Goal: Check status: Check status

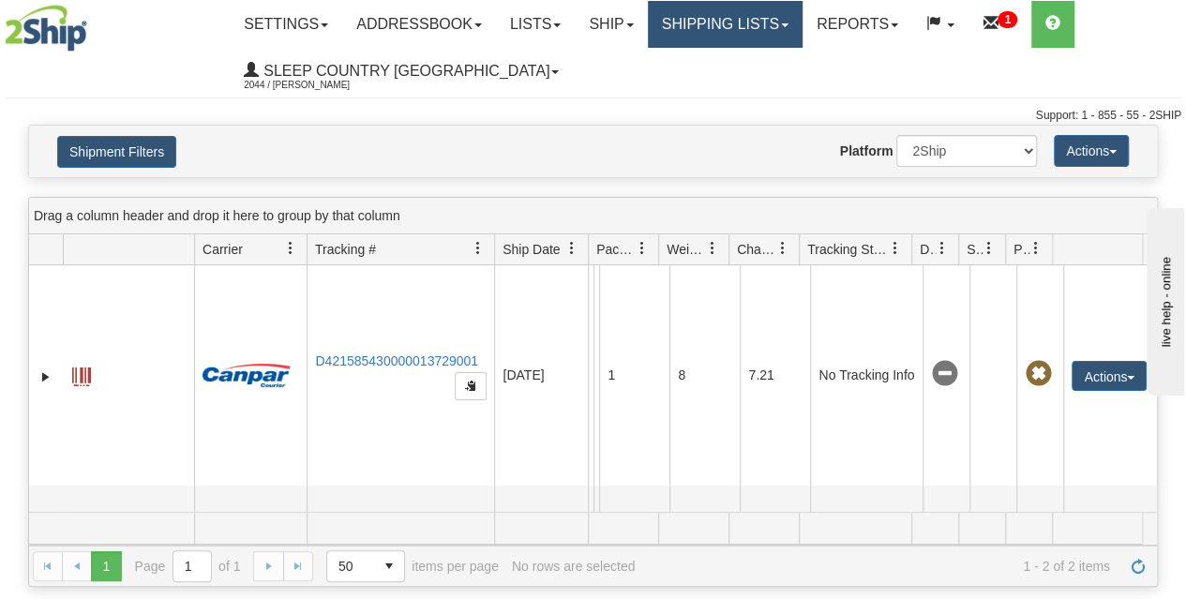
click at [737, 37] on link "Shipping lists" at bounding box center [725, 24] width 155 height 47
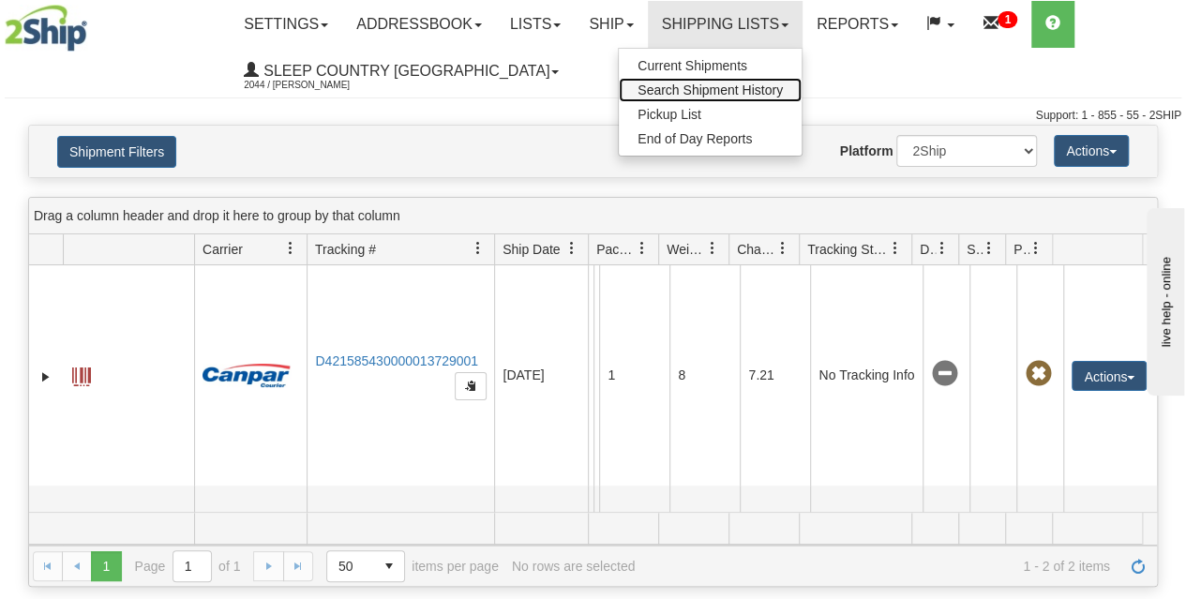
click at [731, 93] on span "Search Shipment History" at bounding box center [709, 89] width 145 height 15
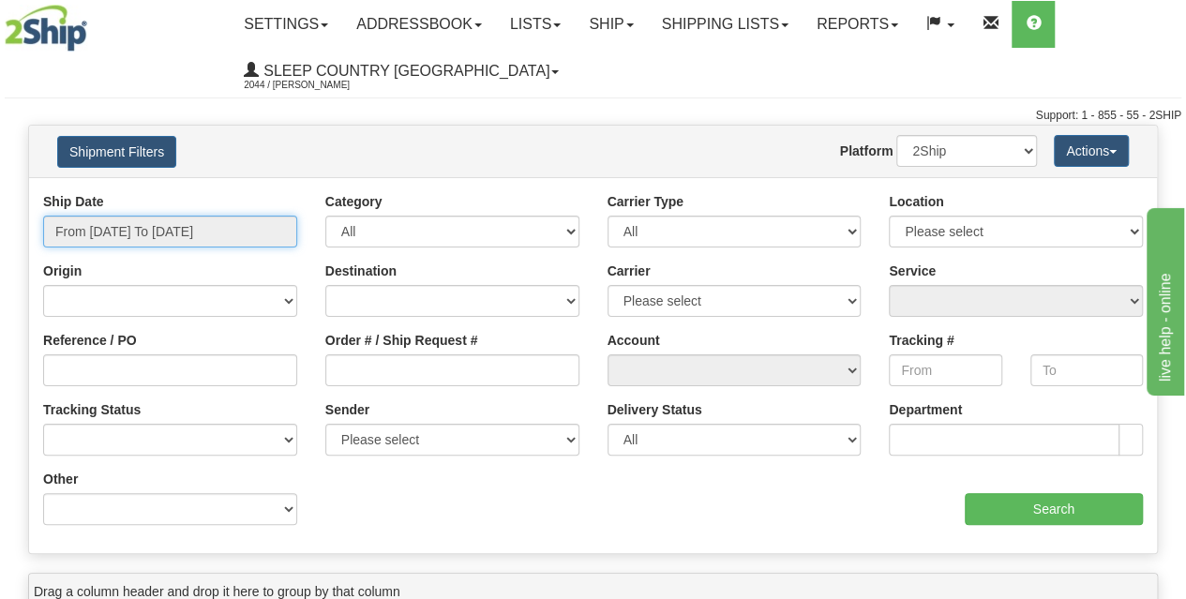
click at [187, 235] on input "From [DATE] To [DATE]" at bounding box center [170, 232] width 254 height 32
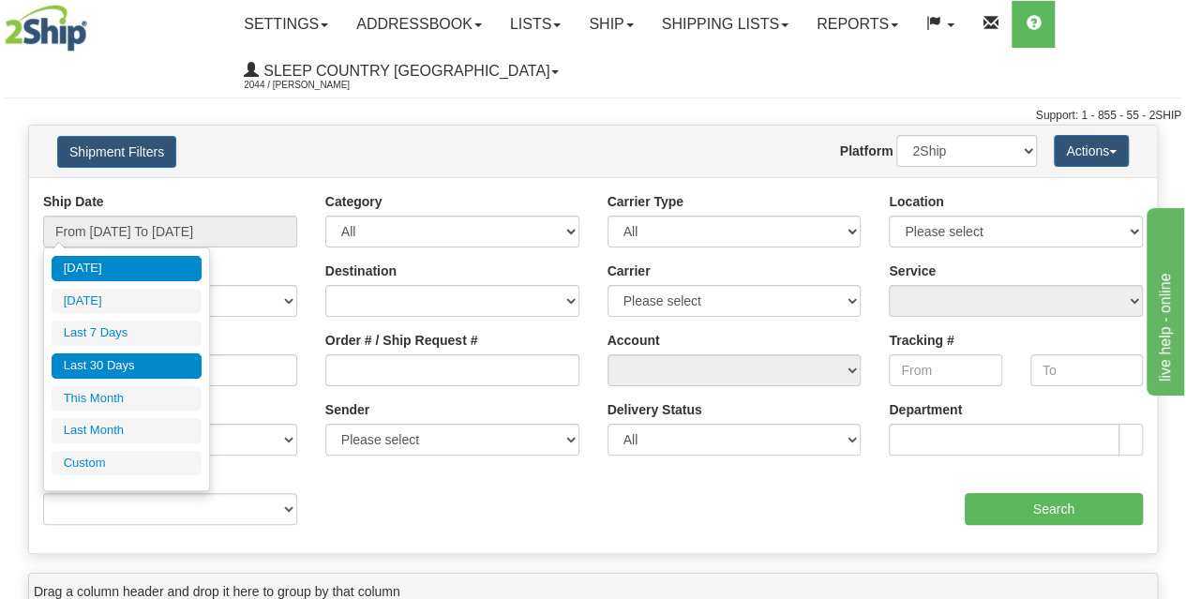
click at [133, 372] on li "Last 30 Days" at bounding box center [127, 365] width 150 height 25
type input "From [DATE] To [DATE]"
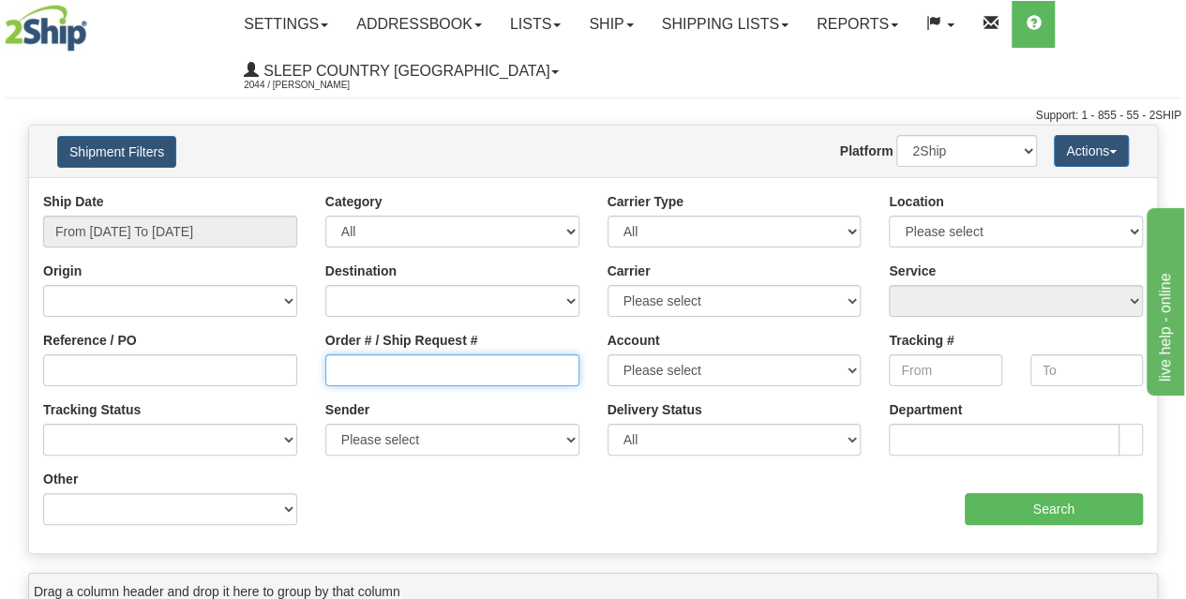
click at [405, 375] on input "Order # / Ship Request #" at bounding box center [452, 370] width 254 height 32
paste input "9000I071164"
type input "9000I071164"
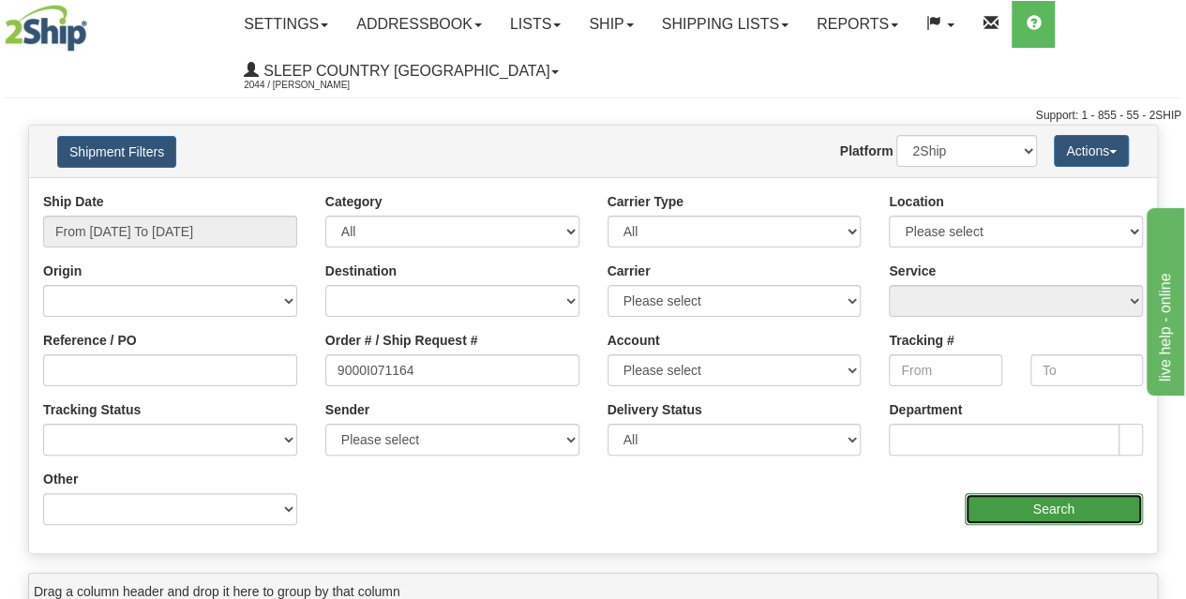
click at [1007, 512] on input "Search" at bounding box center [1054, 509] width 179 height 32
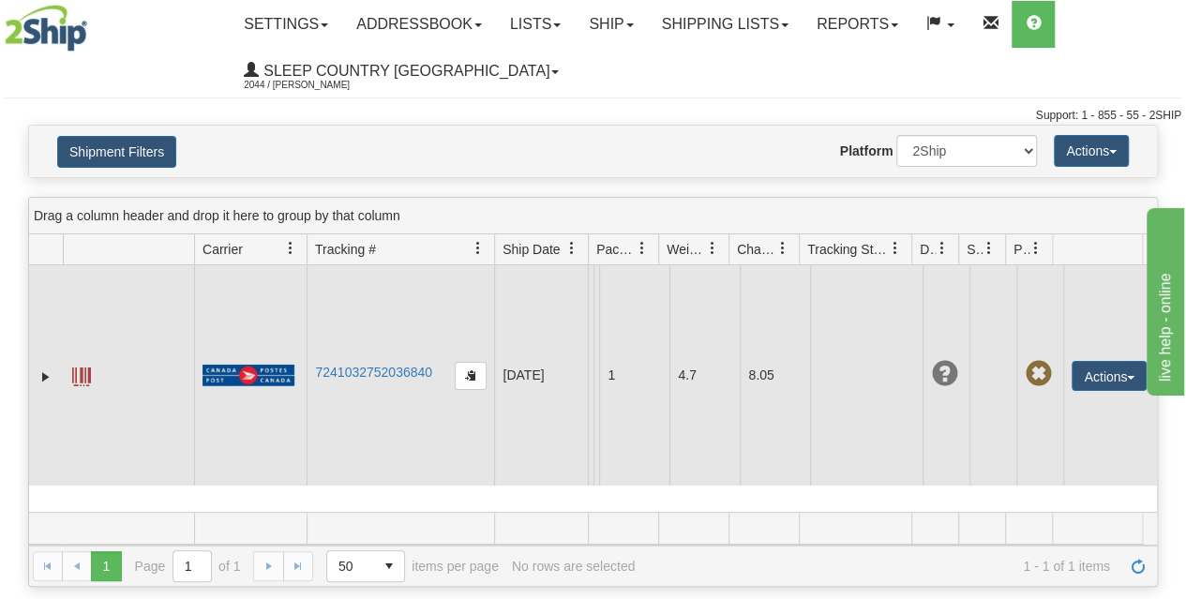
click at [370, 390] on td "7241032752036840" at bounding box center [400, 375] width 187 height 220
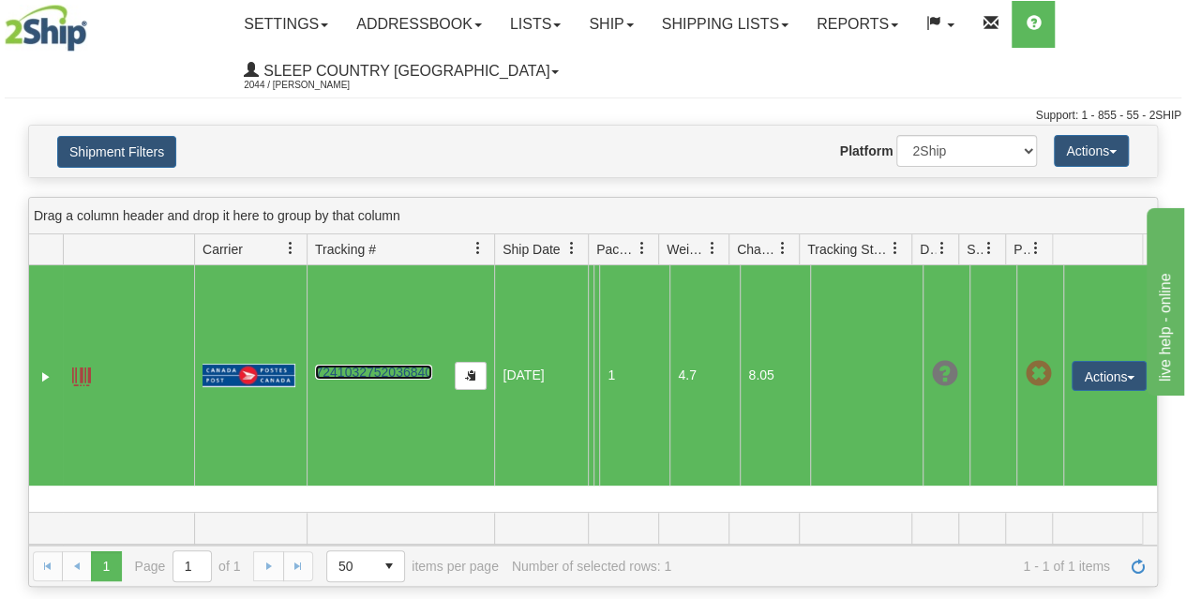
click at [377, 379] on link "7241032752036840" at bounding box center [373, 372] width 117 height 15
